Goal: Task Accomplishment & Management: Manage account settings

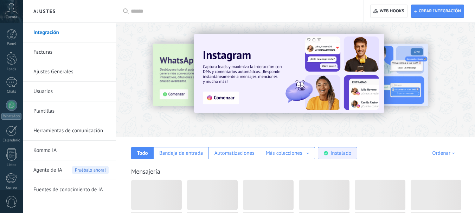
click at [342, 150] on div "Instalado" at bounding box center [340, 153] width 21 height 7
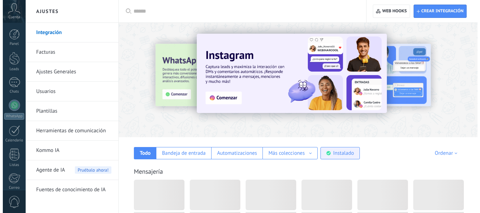
scroll to position [35, 0]
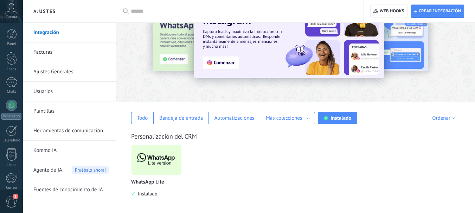
click at [157, 154] on img at bounding box center [156, 160] width 50 height 34
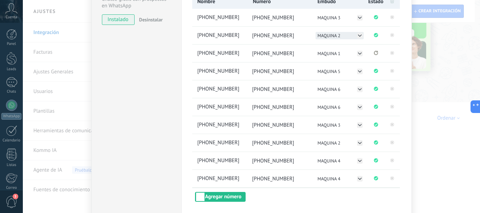
scroll to position [105, 0]
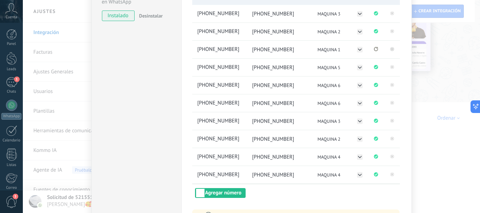
click at [391, 48] on rect at bounding box center [392, 49] width 4 height 4
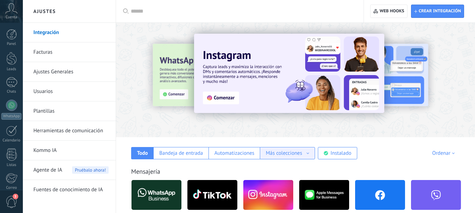
click at [334, 150] on div "Instalado" at bounding box center [340, 153] width 21 height 7
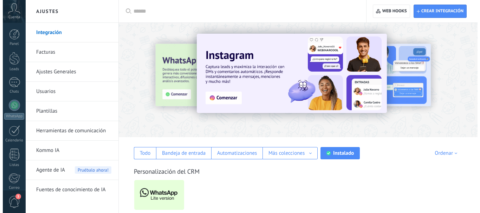
scroll to position [35, 0]
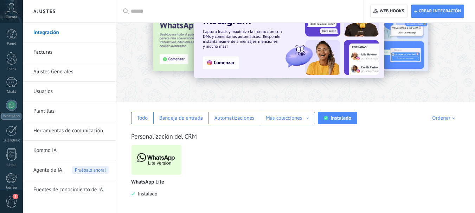
click at [156, 161] on img at bounding box center [156, 160] width 50 height 34
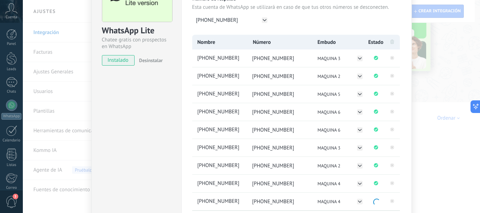
scroll to position [70, 0]
